Goal: Task Accomplishment & Management: Use online tool/utility

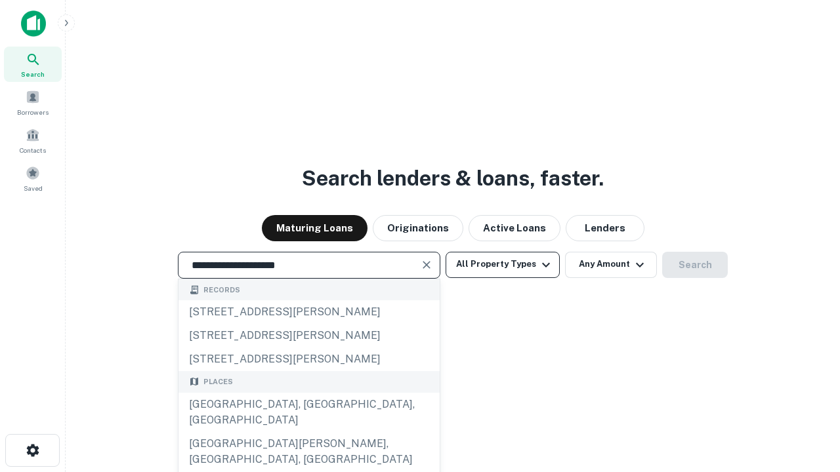
click at [308, 432] on div "Santa Monica, CA, USA" at bounding box center [308, 412] width 261 height 39
type input "**********"
click at [503, 264] on button "All Property Types" at bounding box center [503, 265] width 114 height 26
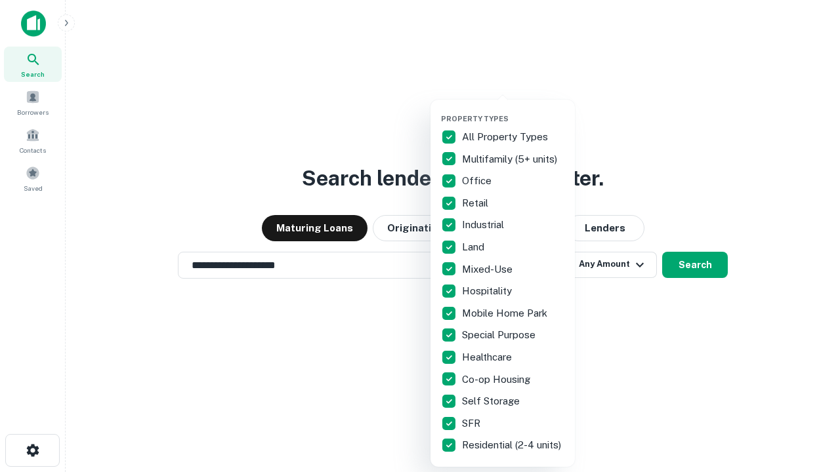
click at [513, 110] on button "button" at bounding box center [513, 110] width 144 height 1
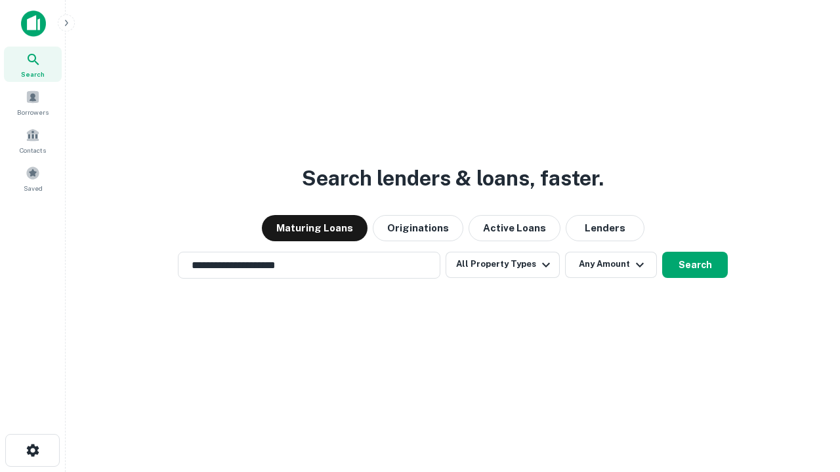
scroll to position [20, 0]
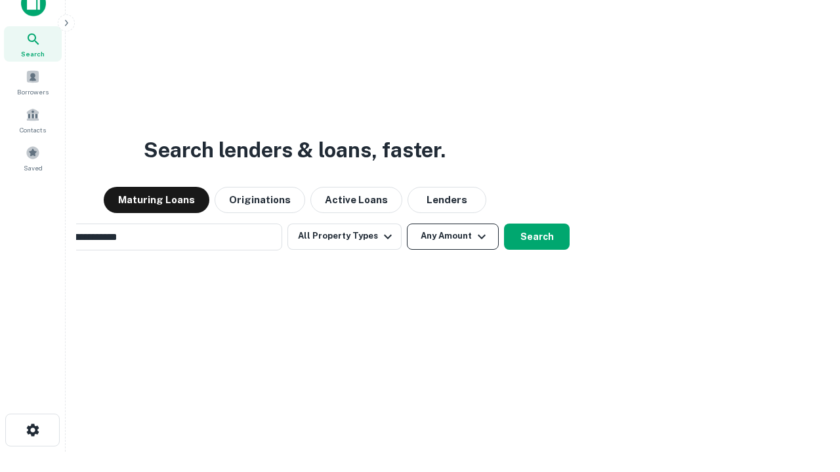
click at [407, 224] on button "Any Amount" at bounding box center [453, 237] width 92 height 26
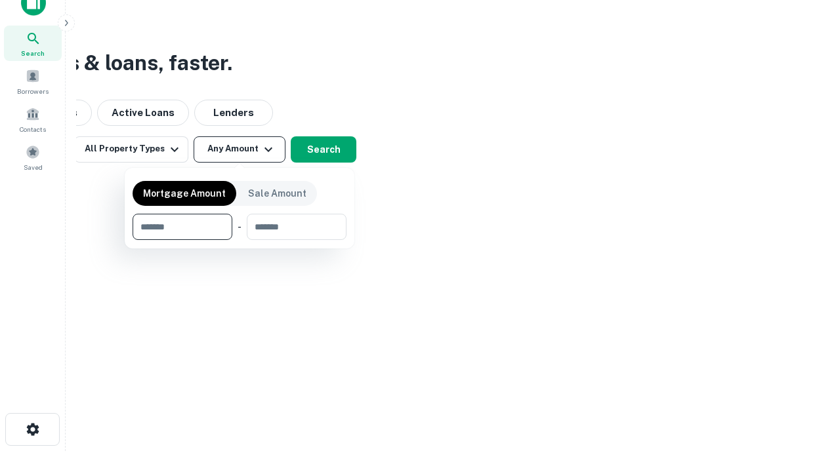
type input "*******"
click at [240, 240] on button "button" at bounding box center [240, 240] width 214 height 1
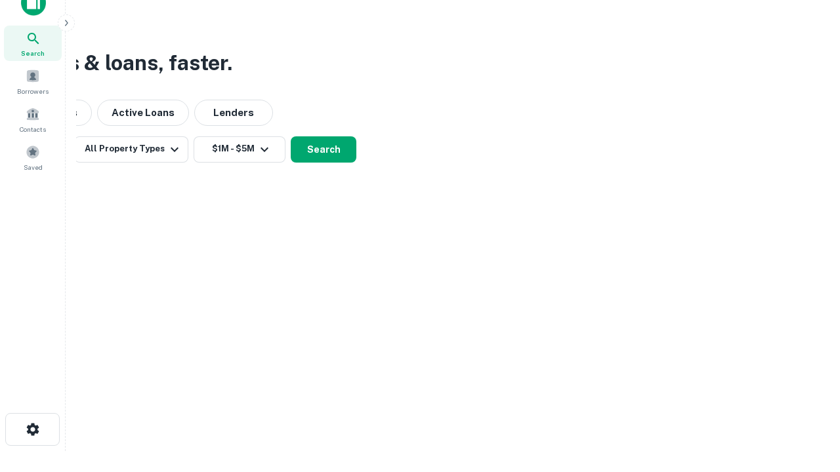
scroll to position [8, 242]
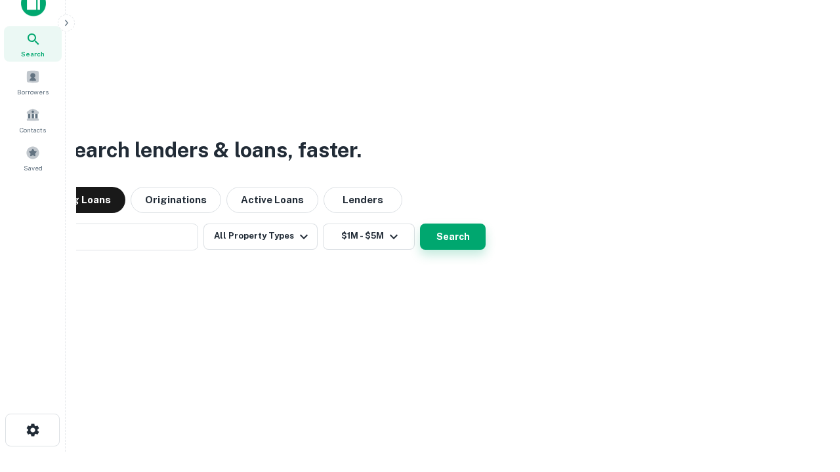
click at [420, 224] on button "Search" at bounding box center [453, 237] width 66 height 26
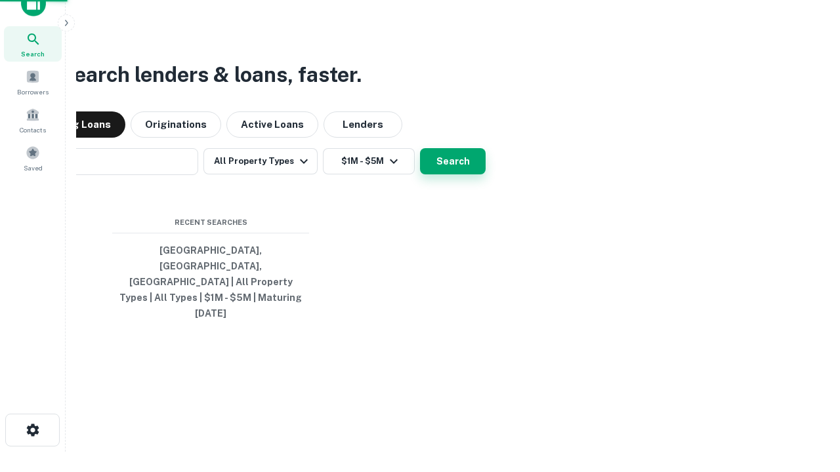
scroll to position [35, 371]
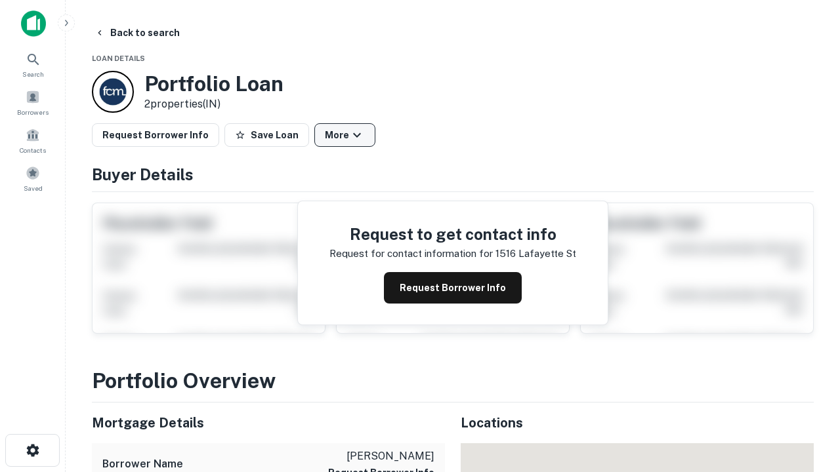
click at [345, 135] on button "More" at bounding box center [344, 135] width 61 height 24
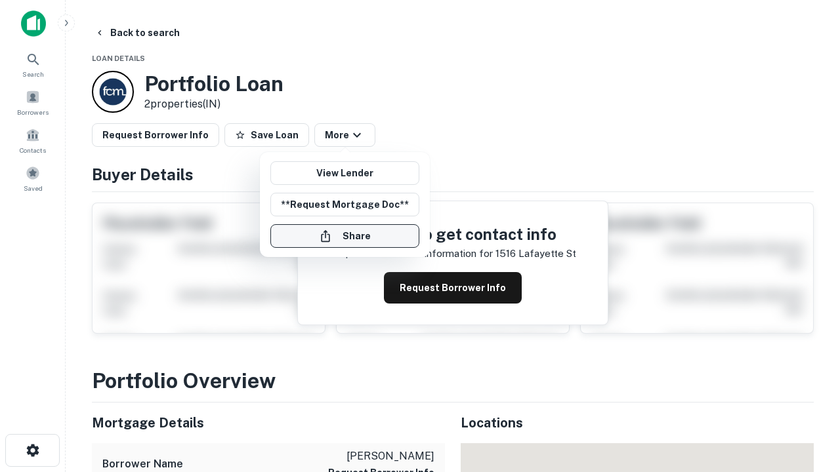
click at [345, 236] on button "Share" at bounding box center [344, 236] width 149 height 24
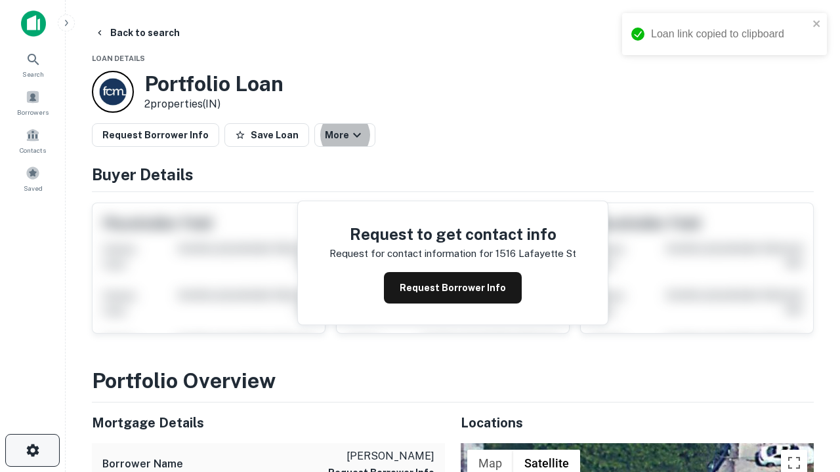
click at [32, 451] on icon "button" at bounding box center [33, 451] width 16 height 16
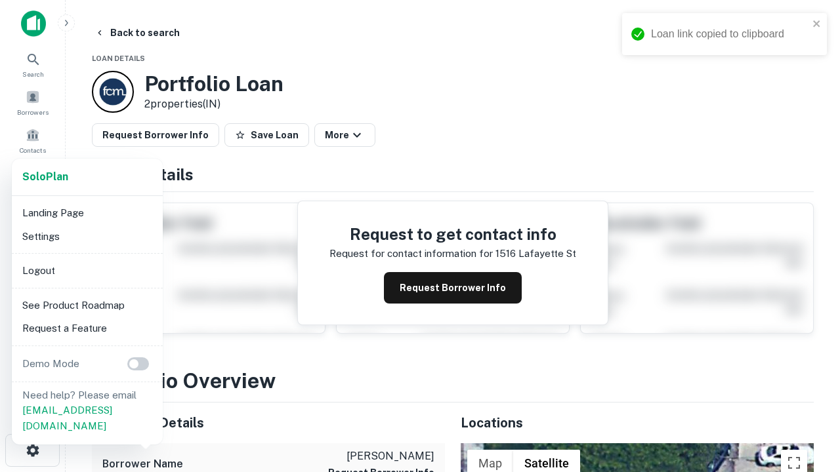
click at [87, 270] on li "Logout" at bounding box center [87, 271] width 140 height 24
